Goal: Task Accomplishment & Management: Use online tool/utility

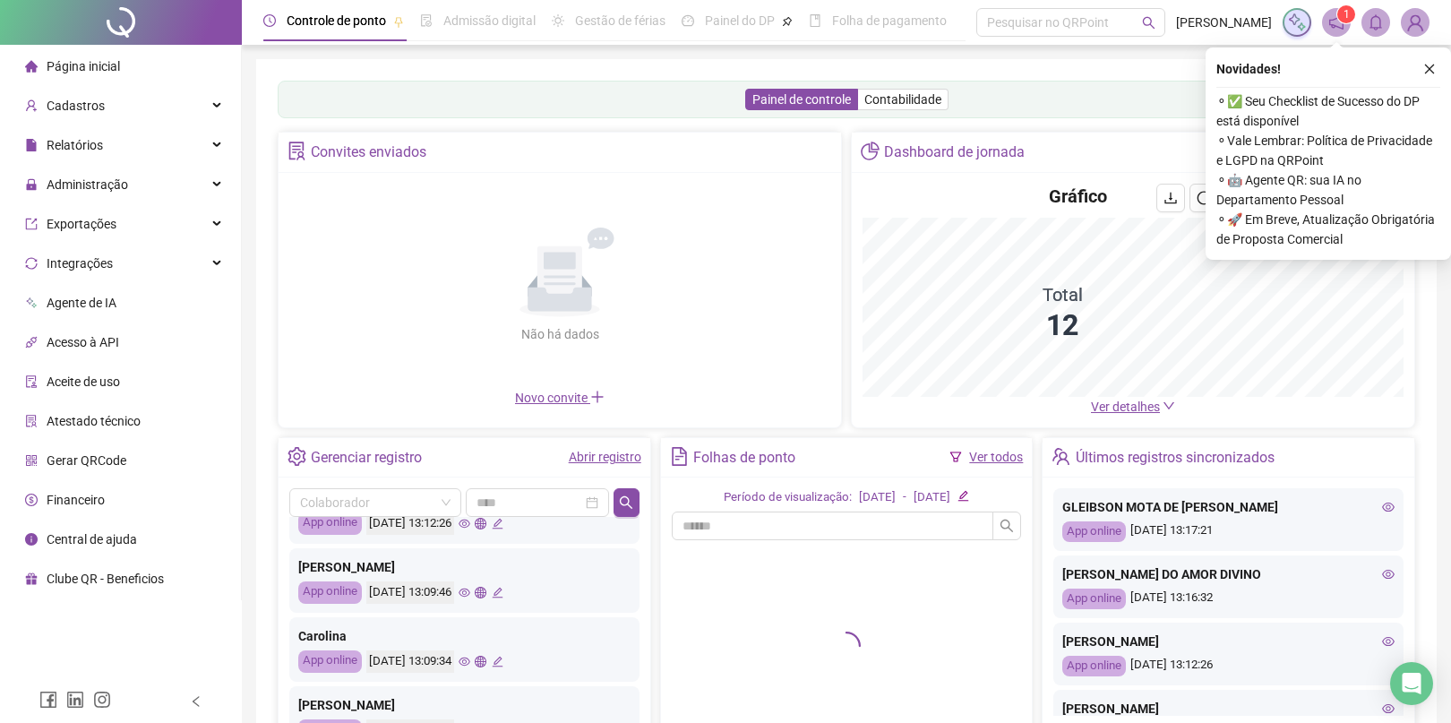
scroll to position [112, 0]
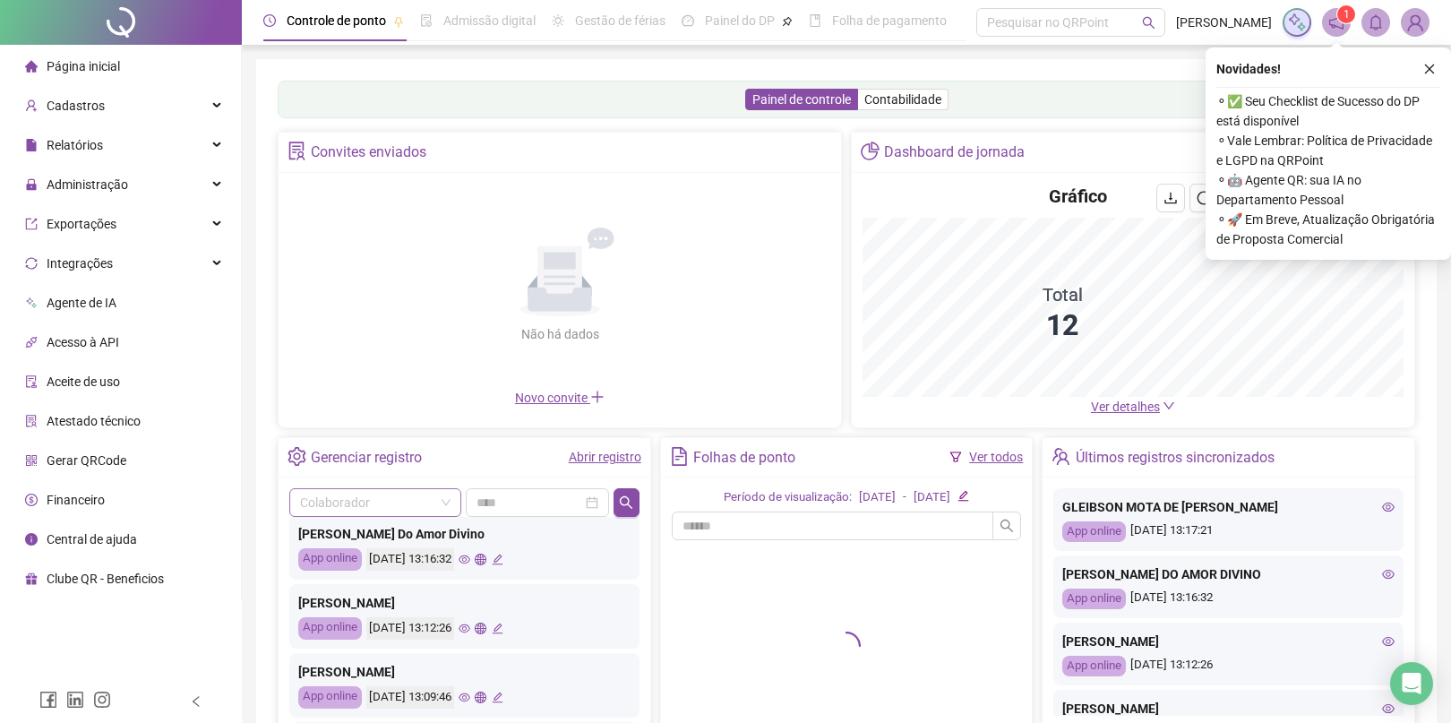
click at [363, 497] on input "search" at bounding box center [367, 502] width 134 height 27
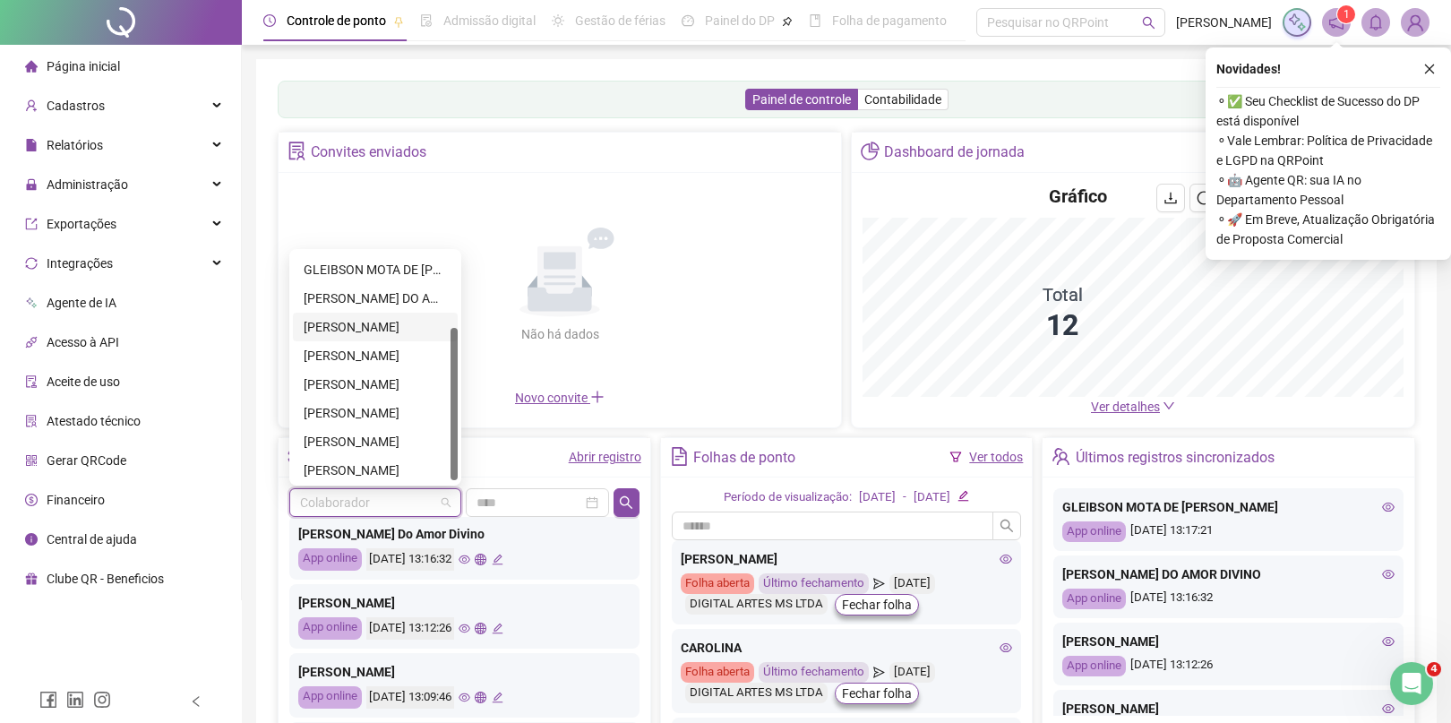
scroll to position [0, 0]
click at [373, 346] on div "[PERSON_NAME] DE MOURA" at bounding box center [375, 353] width 143 height 20
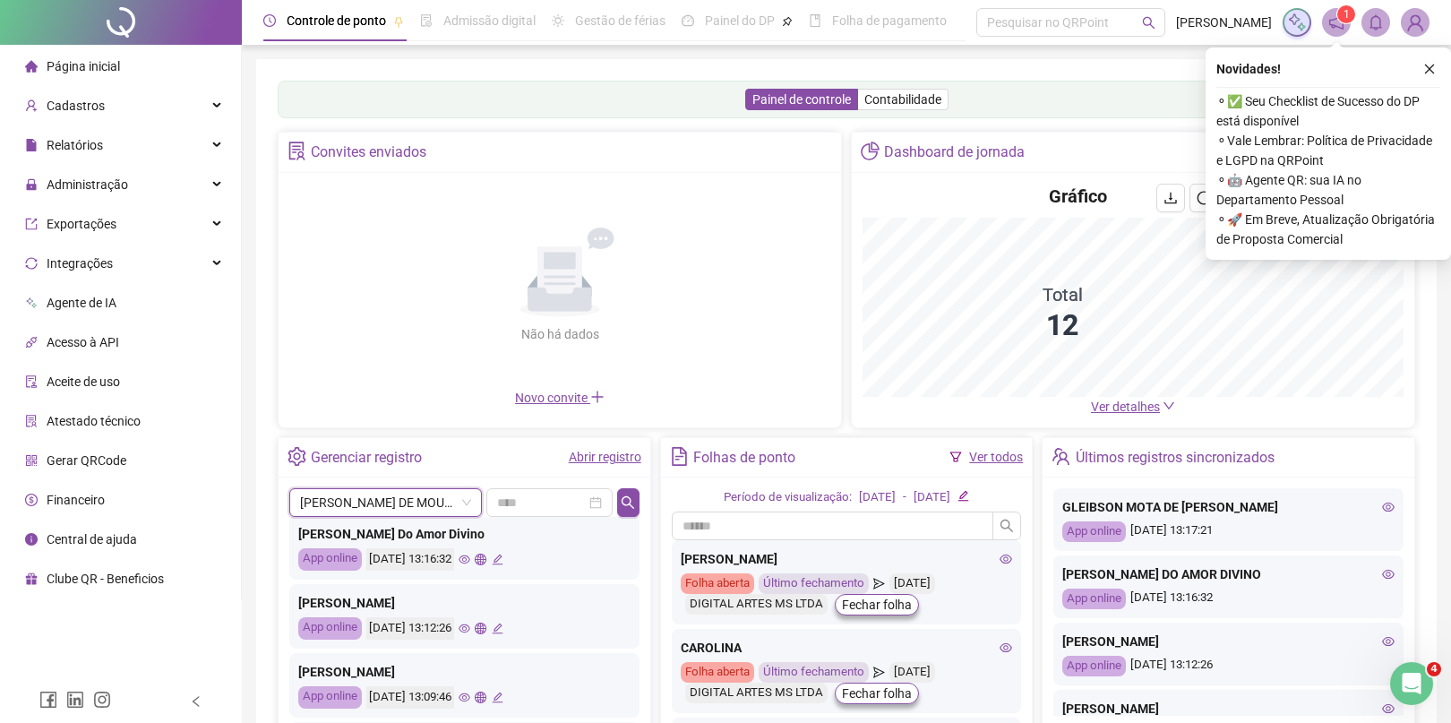
click at [631, 388] on div "Não há dados Não há dados" at bounding box center [559, 286] width 541 height 204
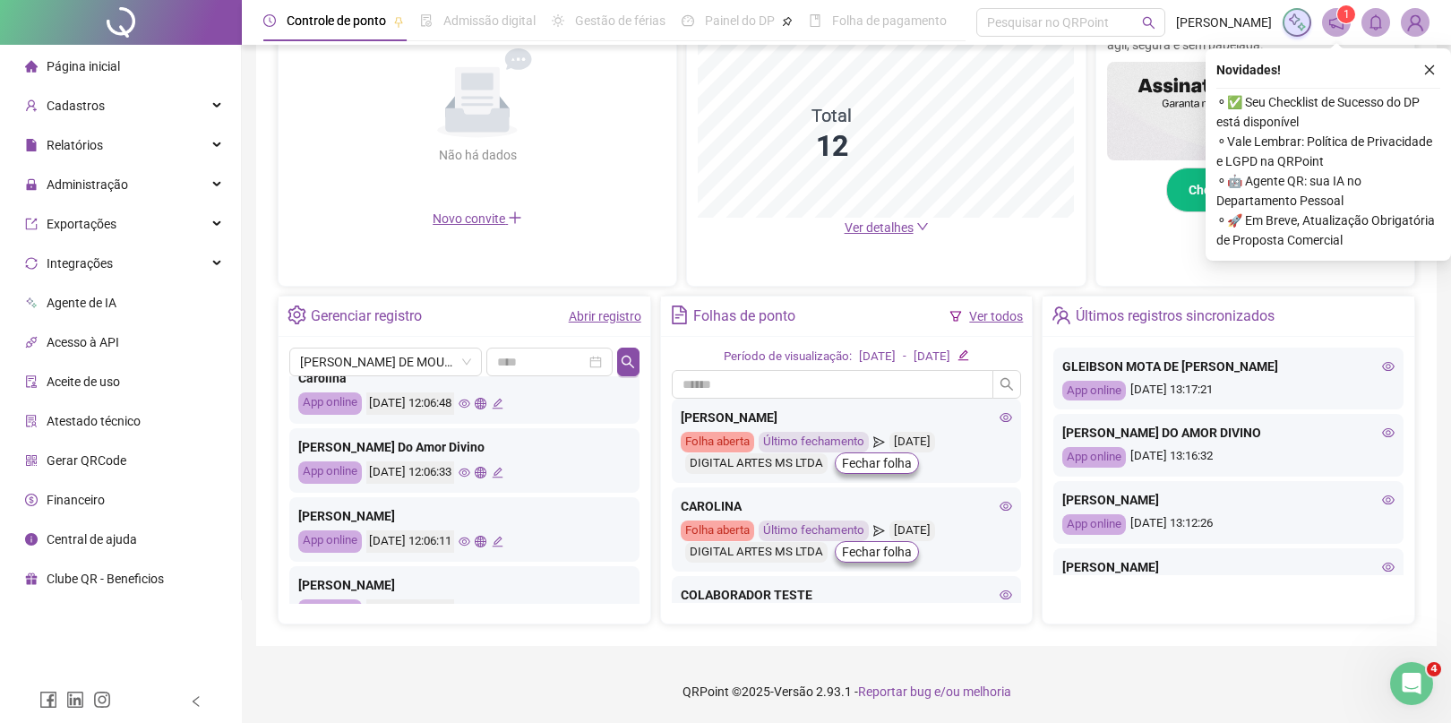
scroll to position [843, 0]
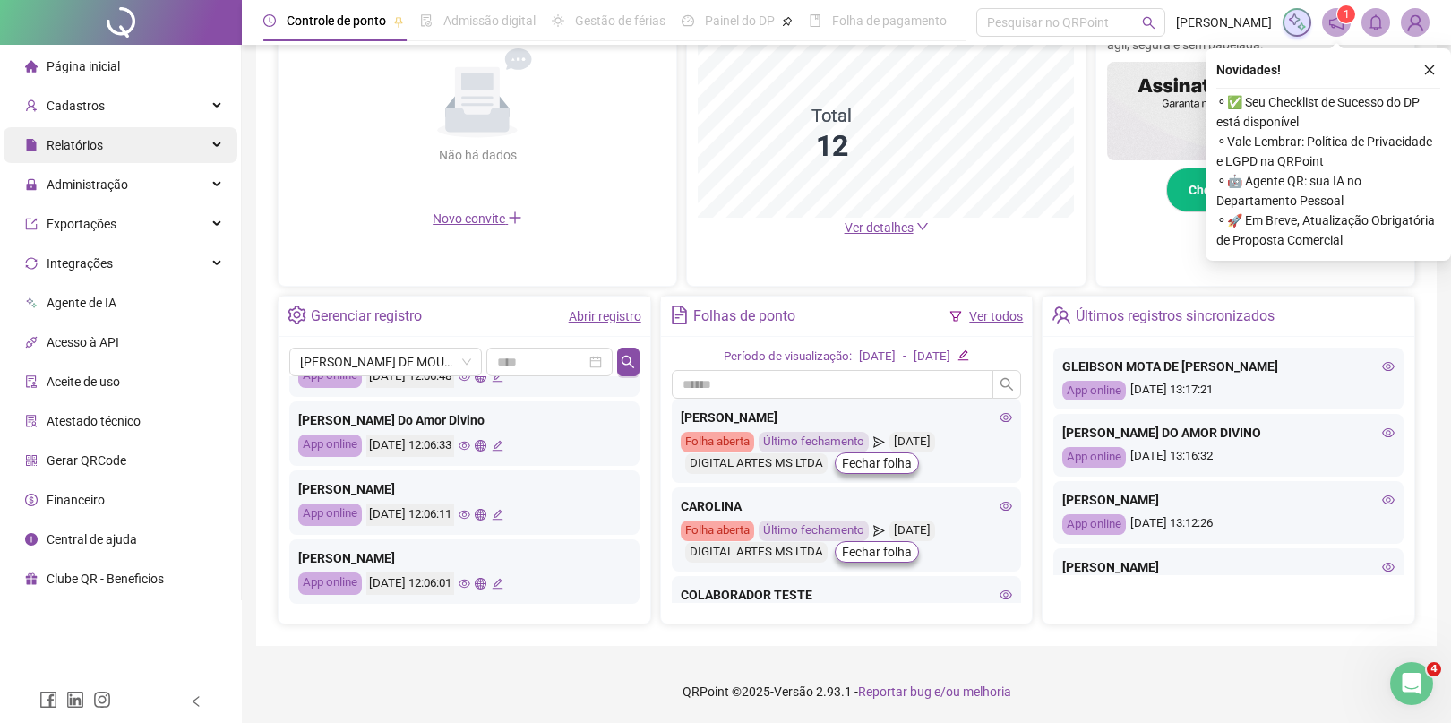
click at [130, 152] on div "Relatórios" at bounding box center [121, 145] width 234 height 36
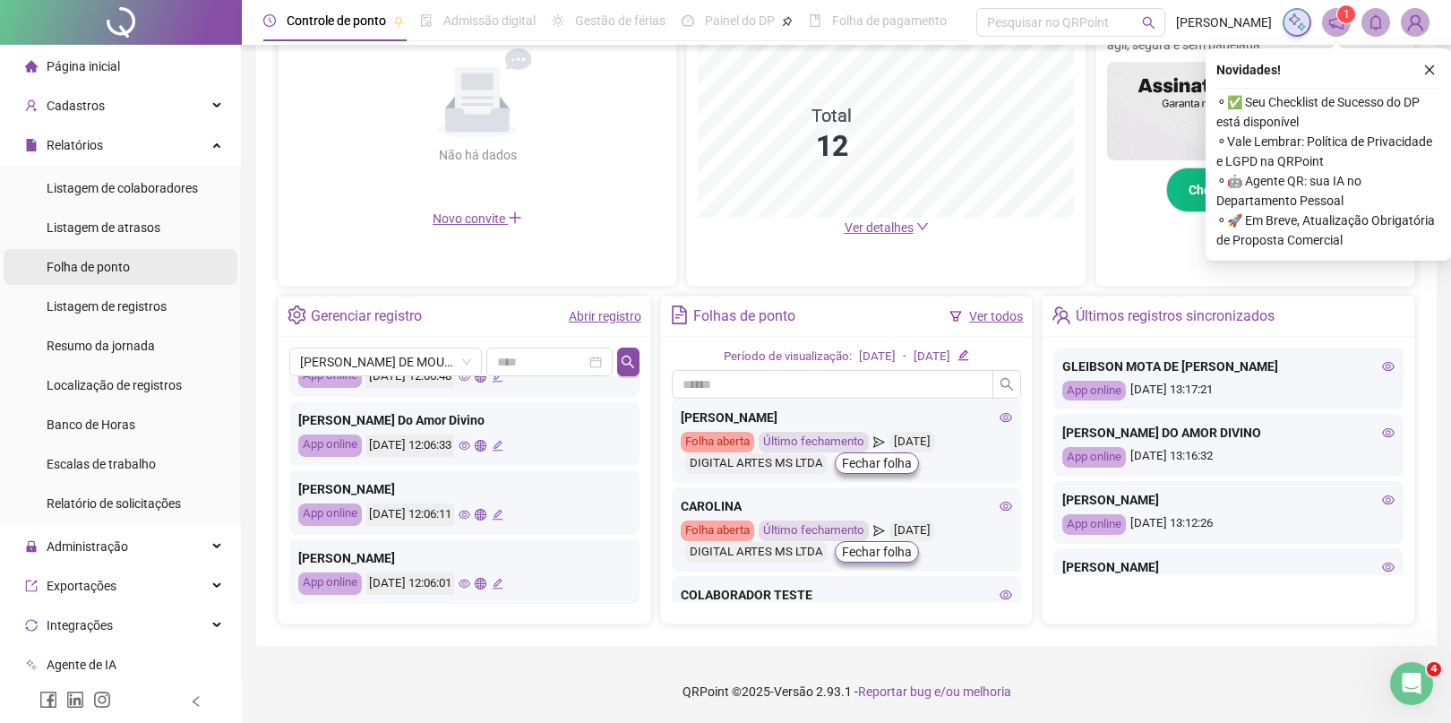
click at [128, 266] on span "Folha de ponto" at bounding box center [88, 267] width 83 height 14
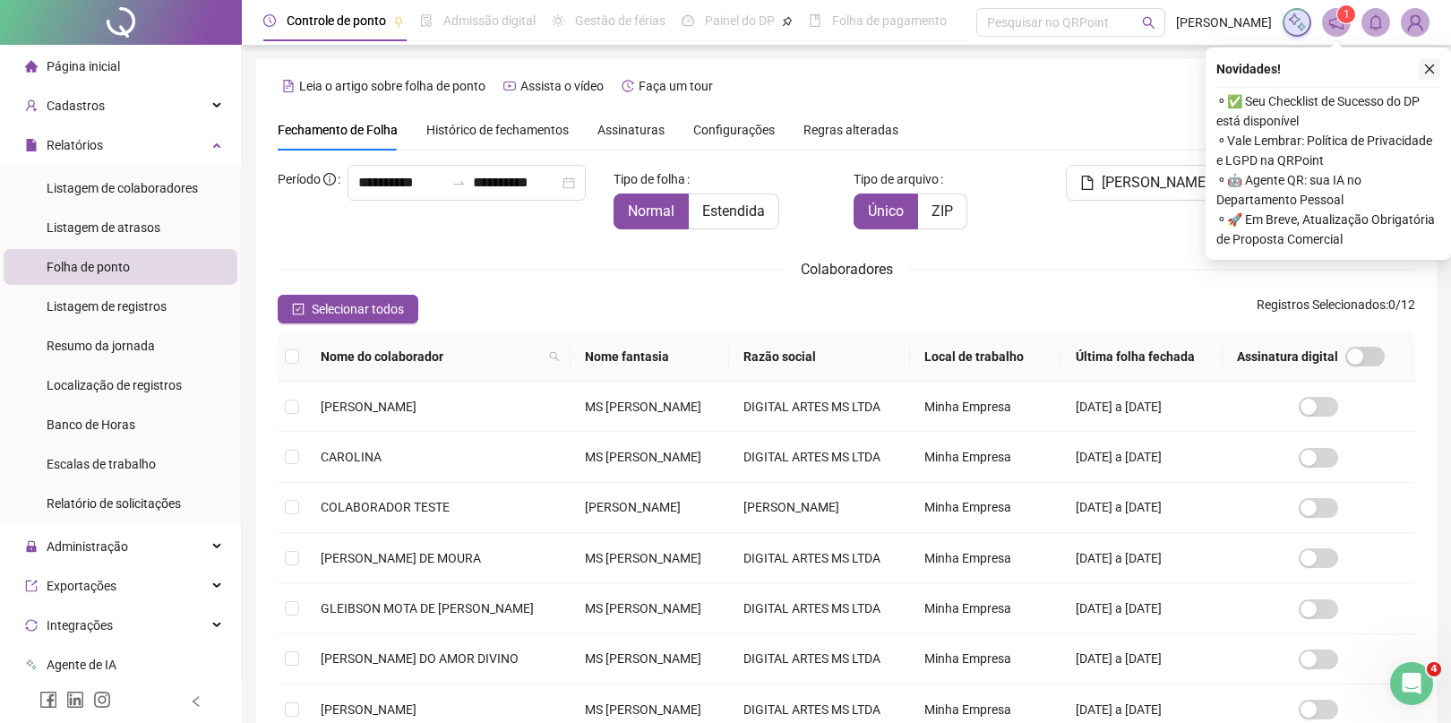
click at [1426, 73] on icon "close" at bounding box center [1430, 69] width 10 height 10
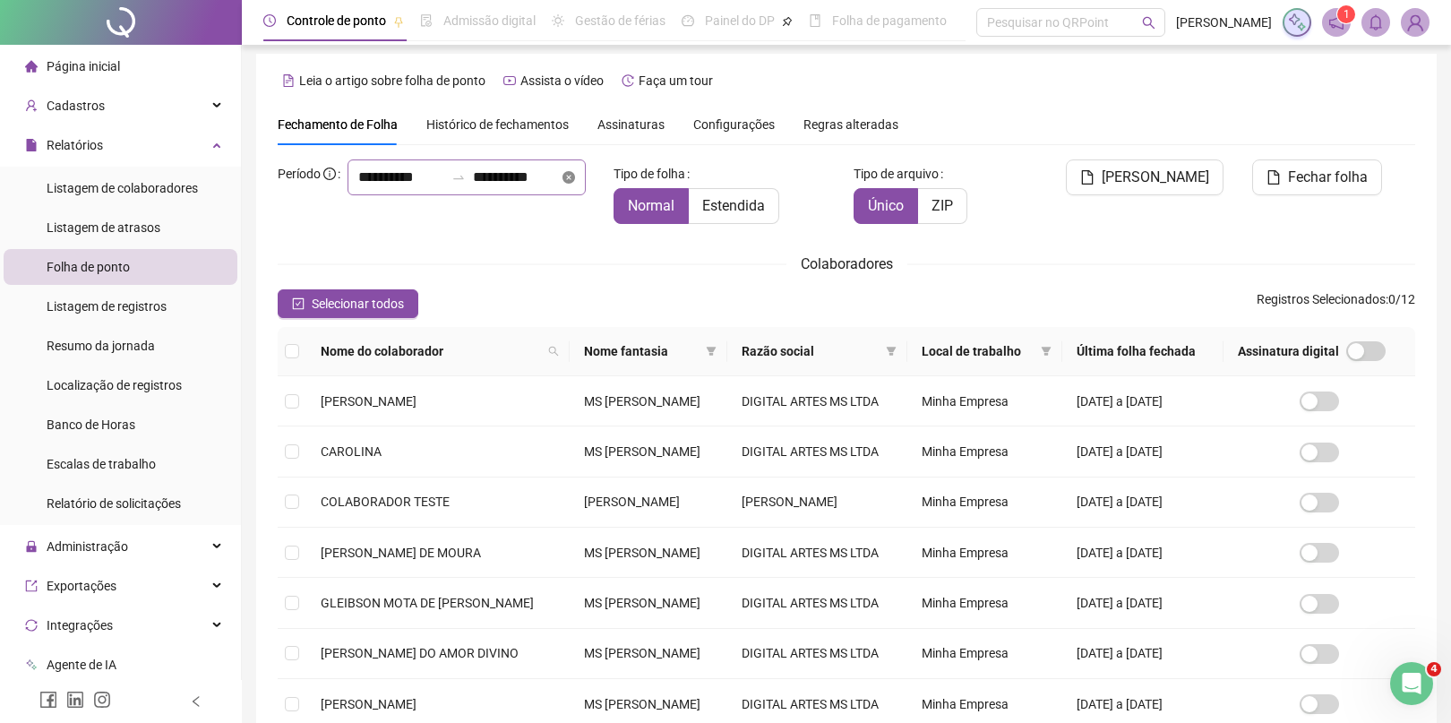
click at [562, 184] on icon "close-circle" at bounding box center [568, 177] width 13 height 13
click at [546, 195] on div at bounding box center [466, 177] width 238 height 36
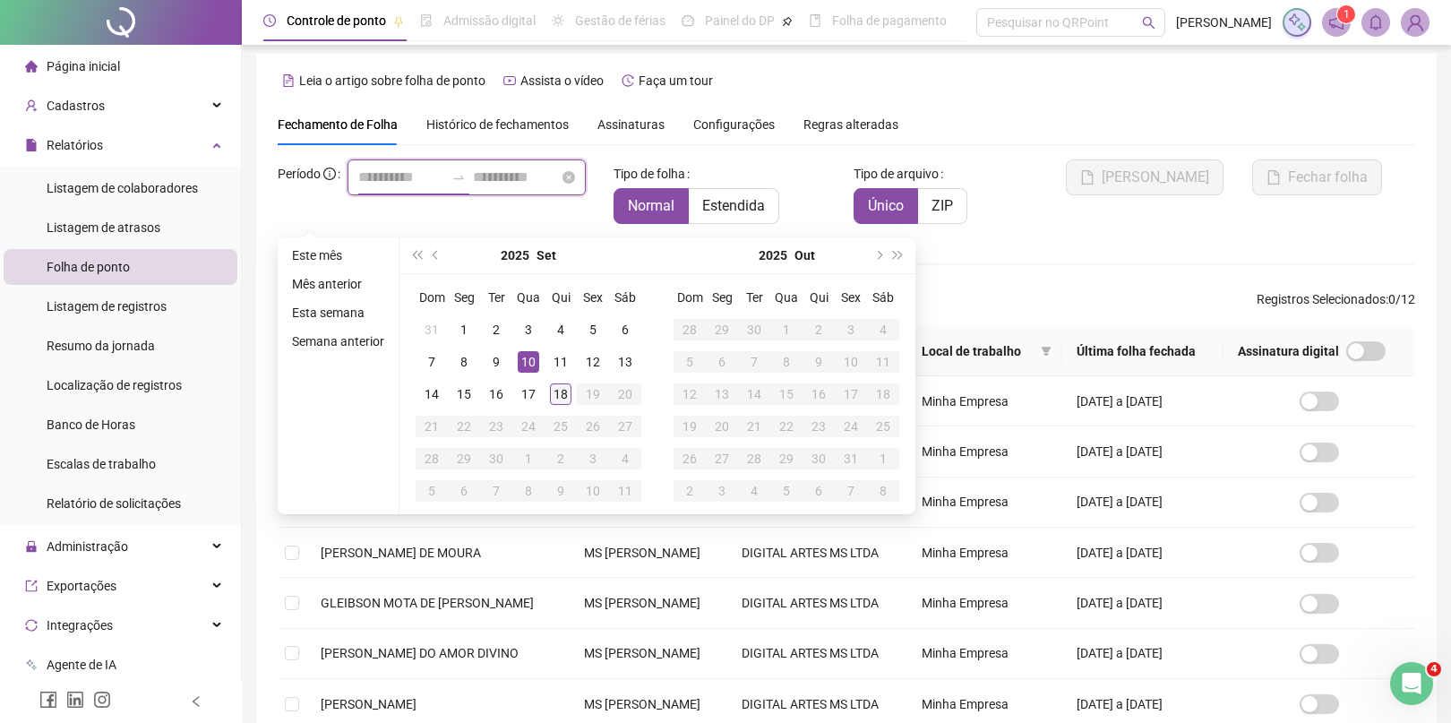
type input "**********"
click at [561, 397] on div "18" at bounding box center [560, 393] width 21 height 21
type input "**********"
click at [527, 391] on div "17" at bounding box center [528, 393] width 21 height 21
type input "**********"
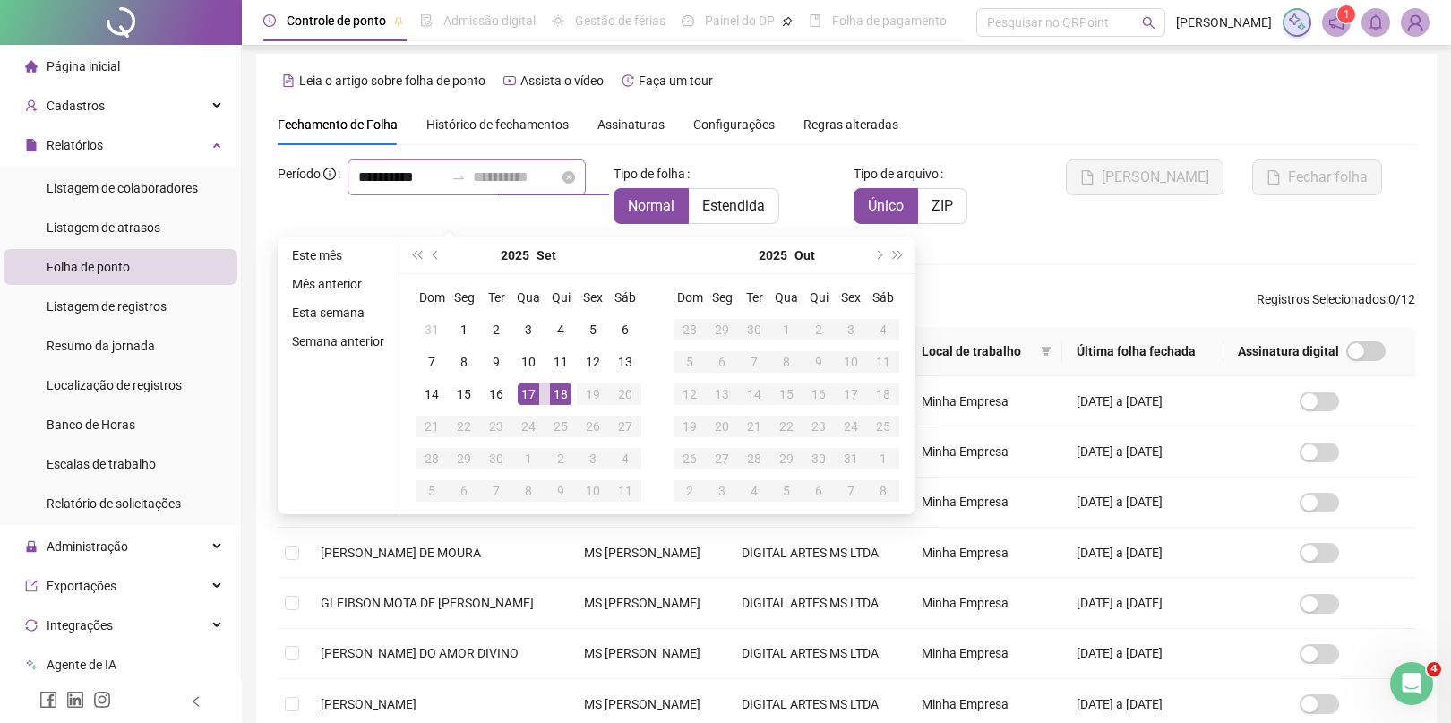
type input "**********"
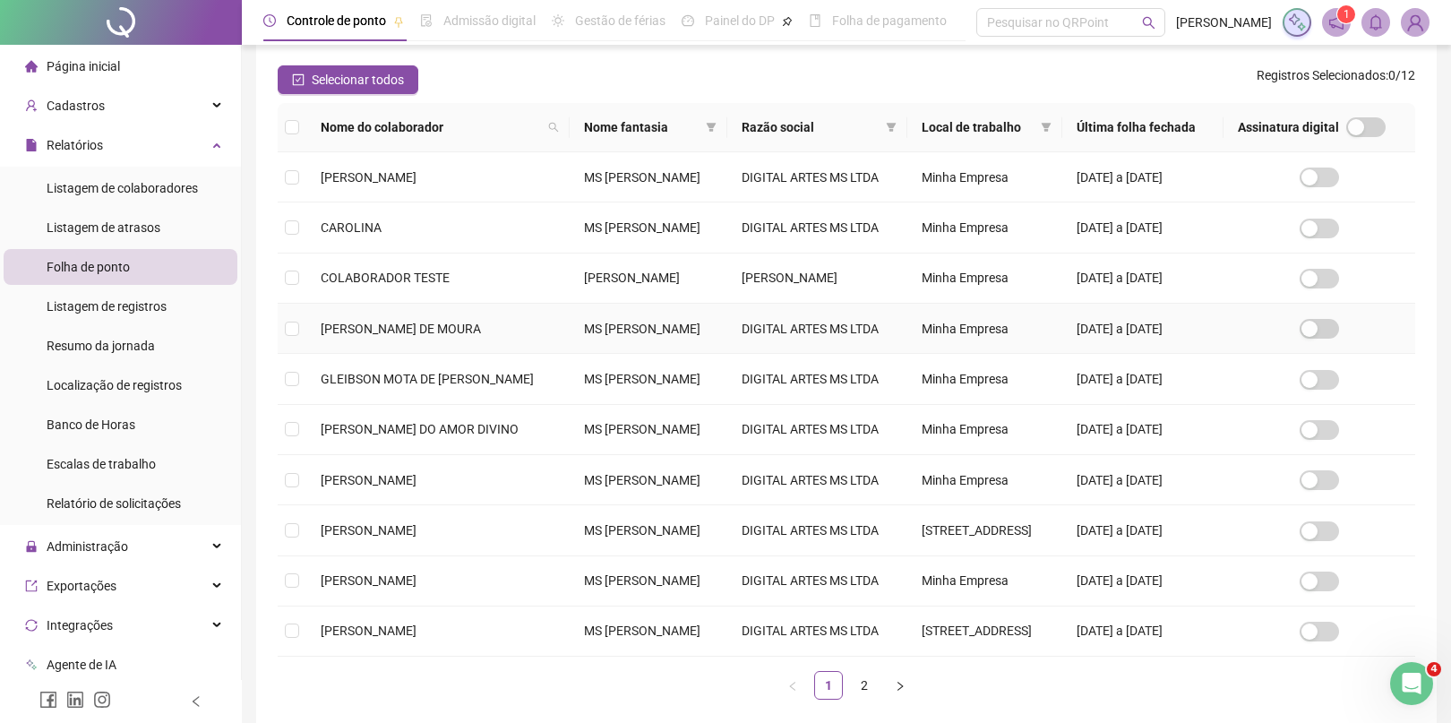
click at [280, 354] on td at bounding box center [292, 329] width 29 height 50
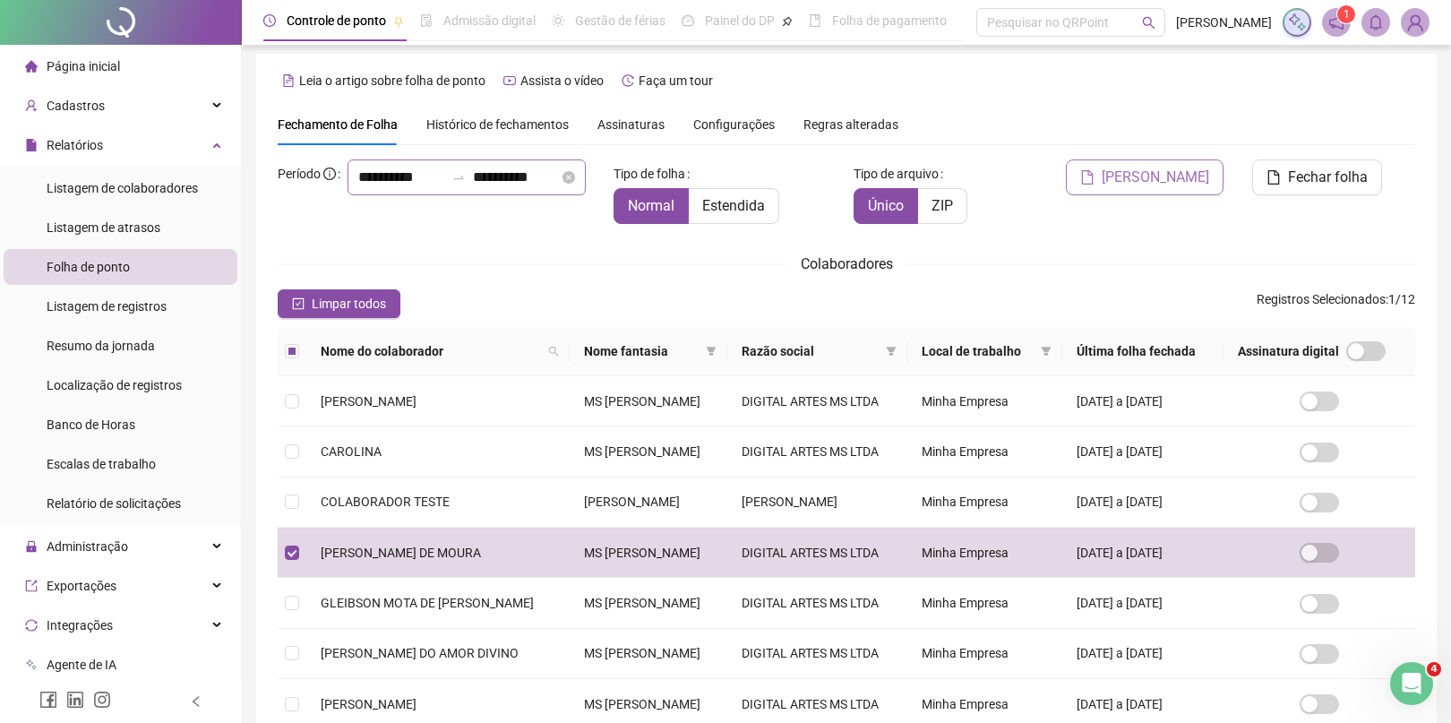
click at [1144, 176] on span "[PERSON_NAME]" at bounding box center [1154, 177] width 107 height 21
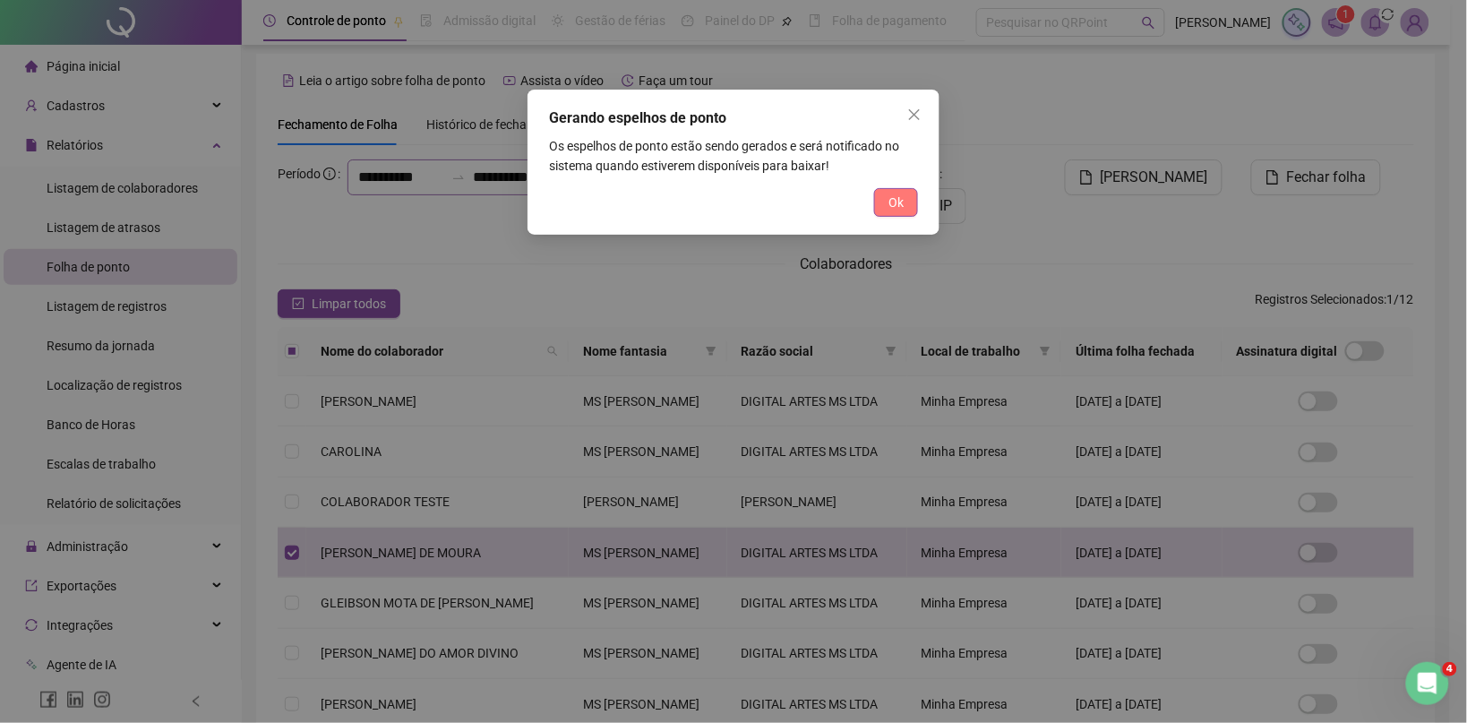
click at [916, 194] on button "Ok" at bounding box center [896, 202] width 44 height 29
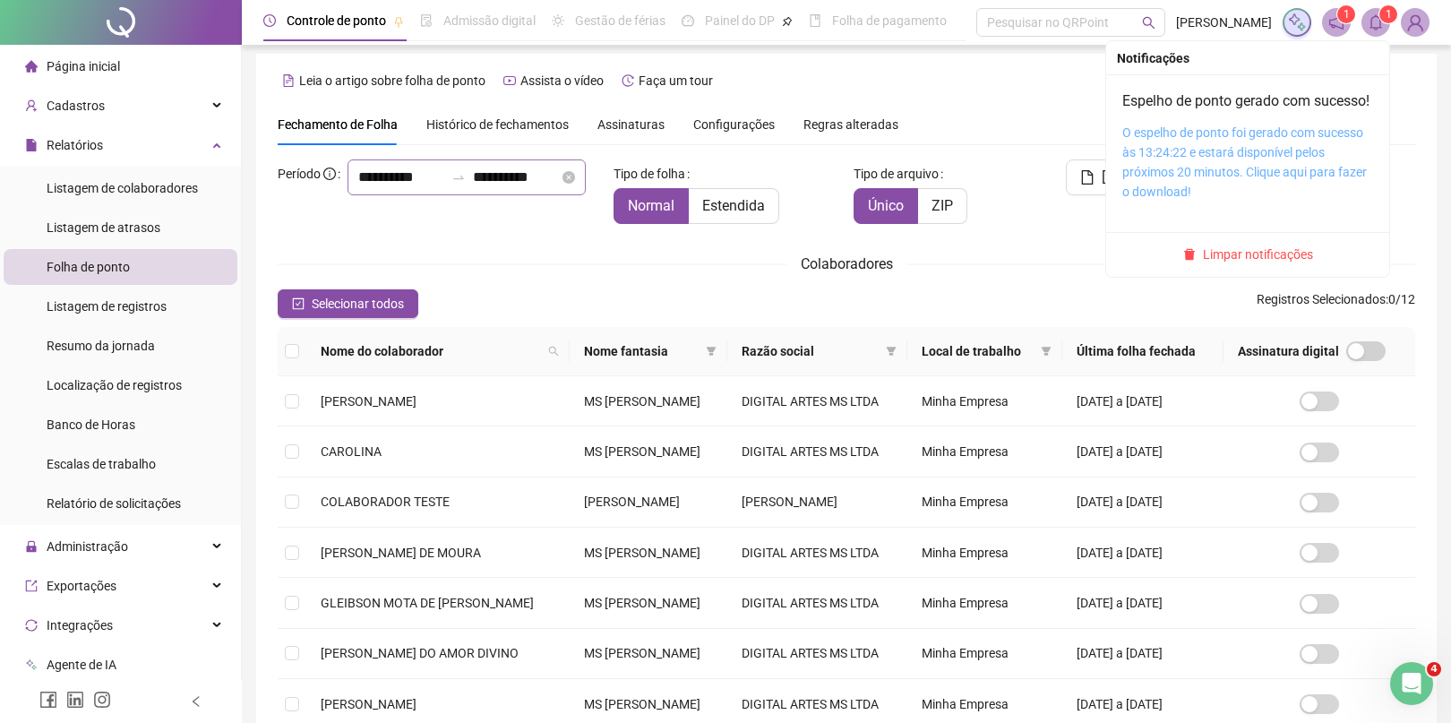
click at [1173, 166] on link "O espelho de ponto foi gerado com sucesso às 13:24:22 e estará disponível pelos…" at bounding box center [1244, 161] width 244 height 73
